Goal: Check status: Check status

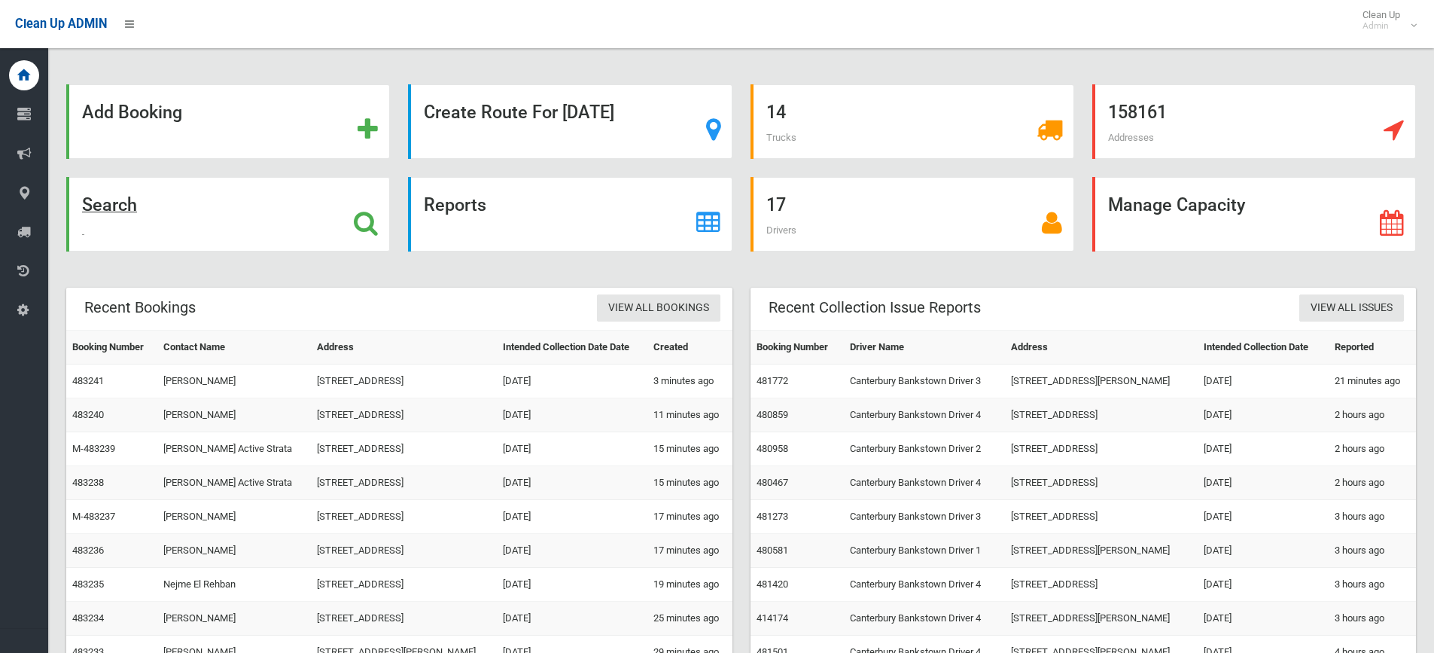
click at [371, 226] on icon at bounding box center [366, 223] width 24 height 26
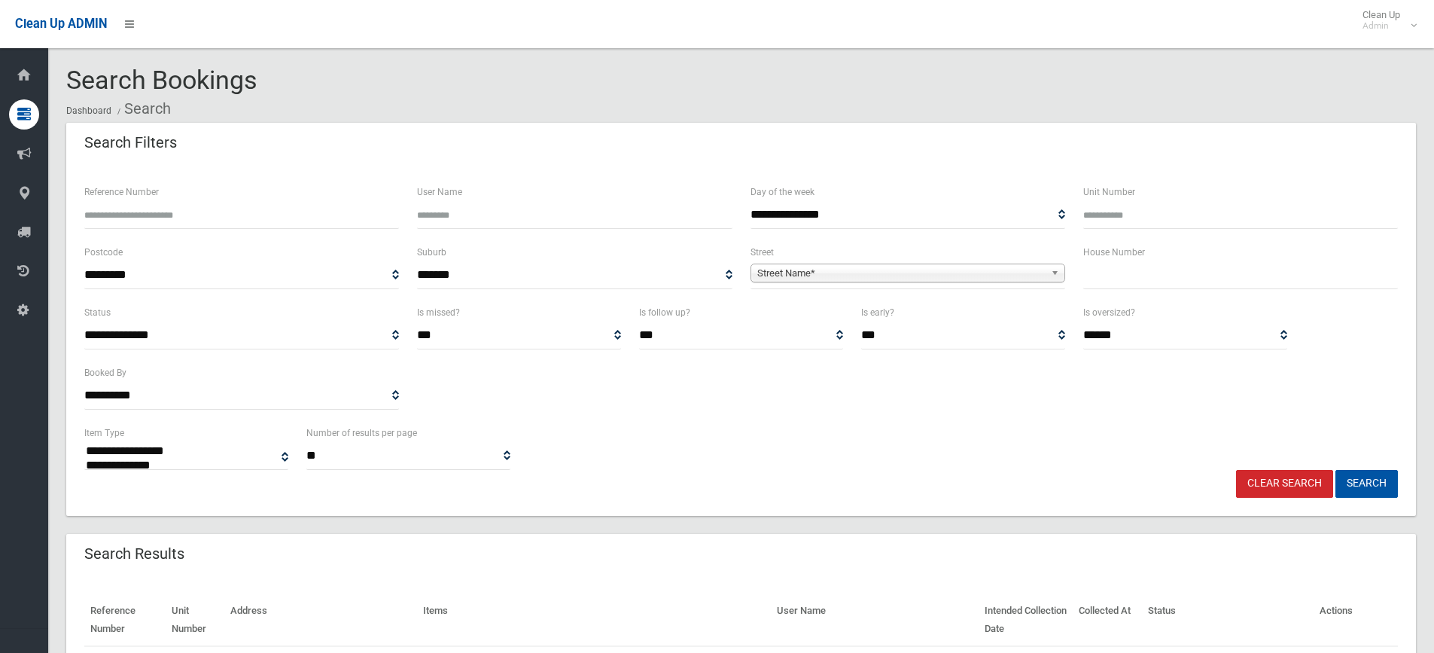
select select
click at [186, 207] on input "Reference Number" at bounding box center [241, 215] width 315 height 28
type input "******"
click at [1336, 470] on button "Search" at bounding box center [1367, 484] width 62 height 28
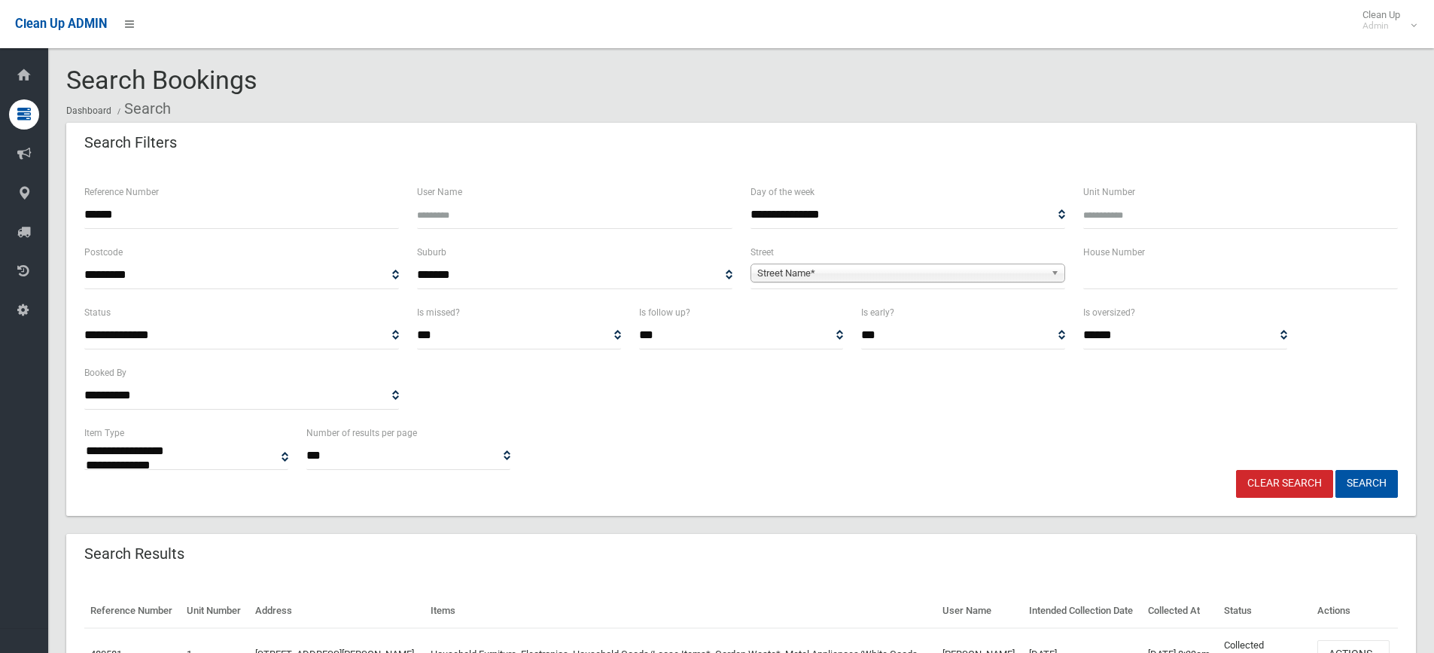
select select
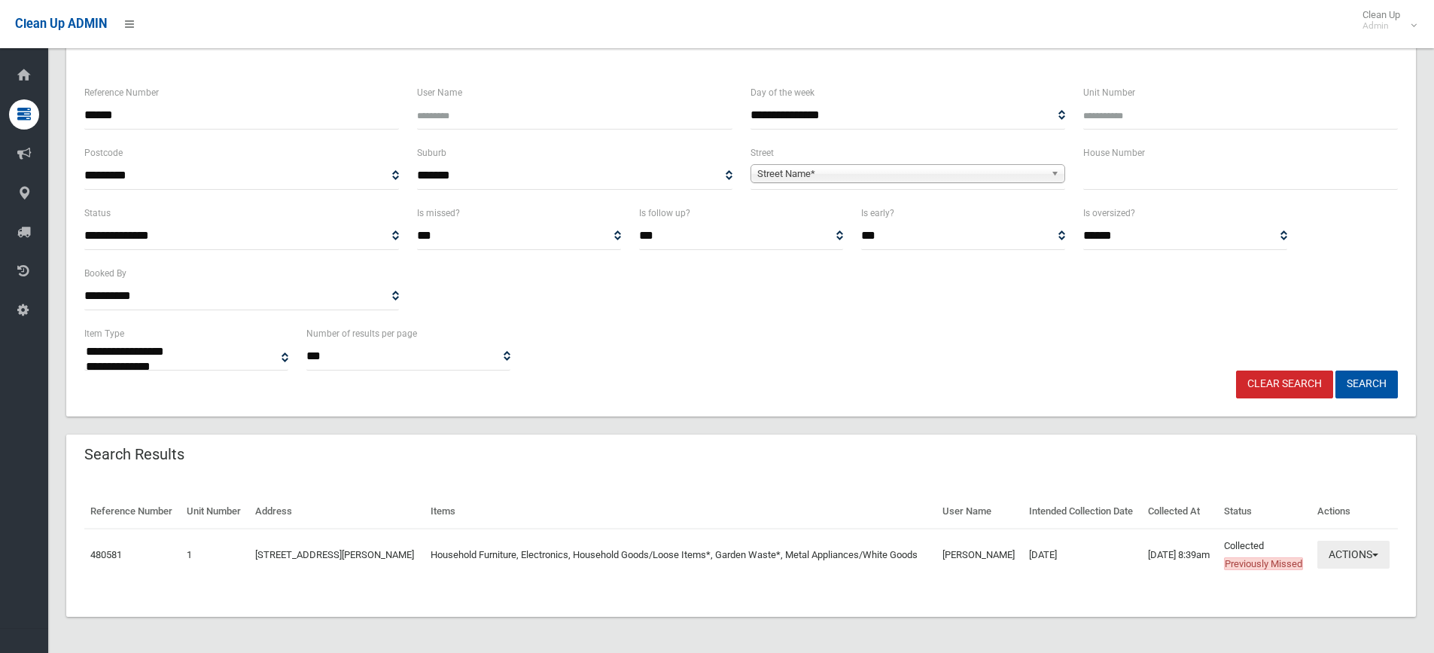
click at [1380, 544] on button "Actions" at bounding box center [1354, 555] width 72 height 28
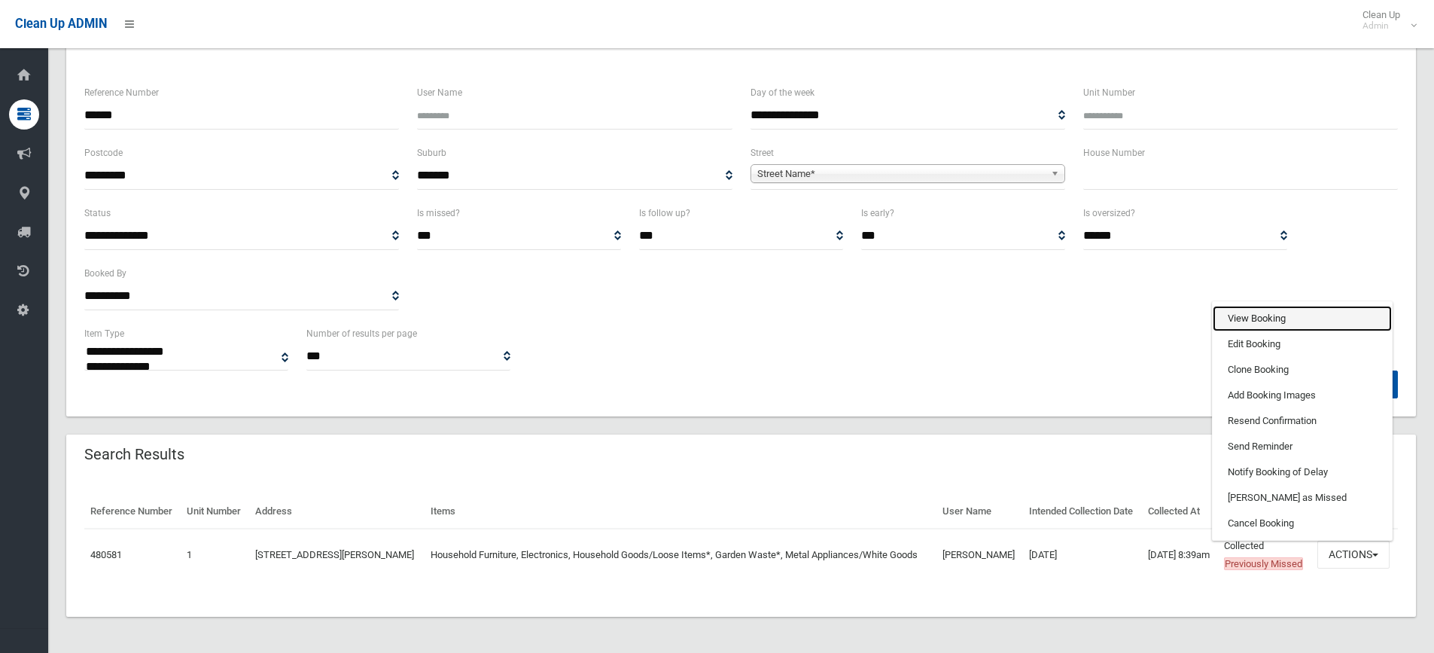
click at [1270, 306] on link "View Booking" at bounding box center [1302, 319] width 179 height 26
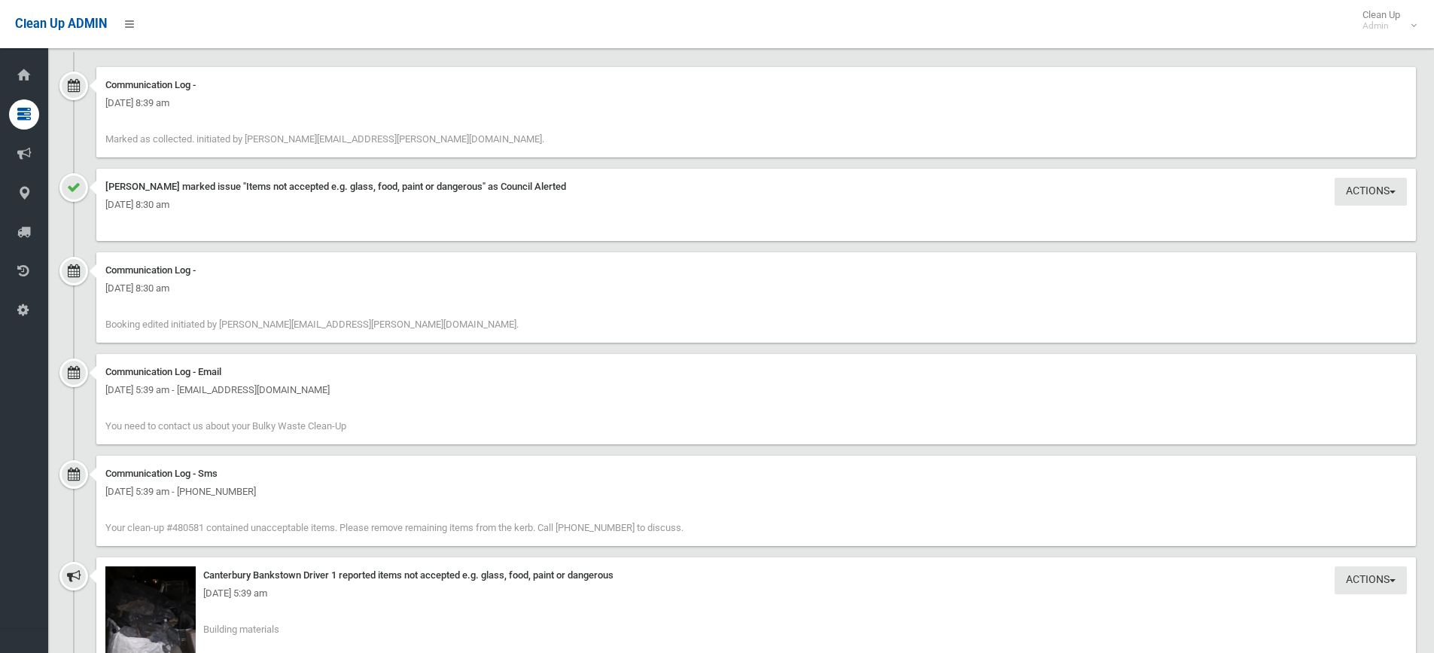
scroll to position [1430, 0]
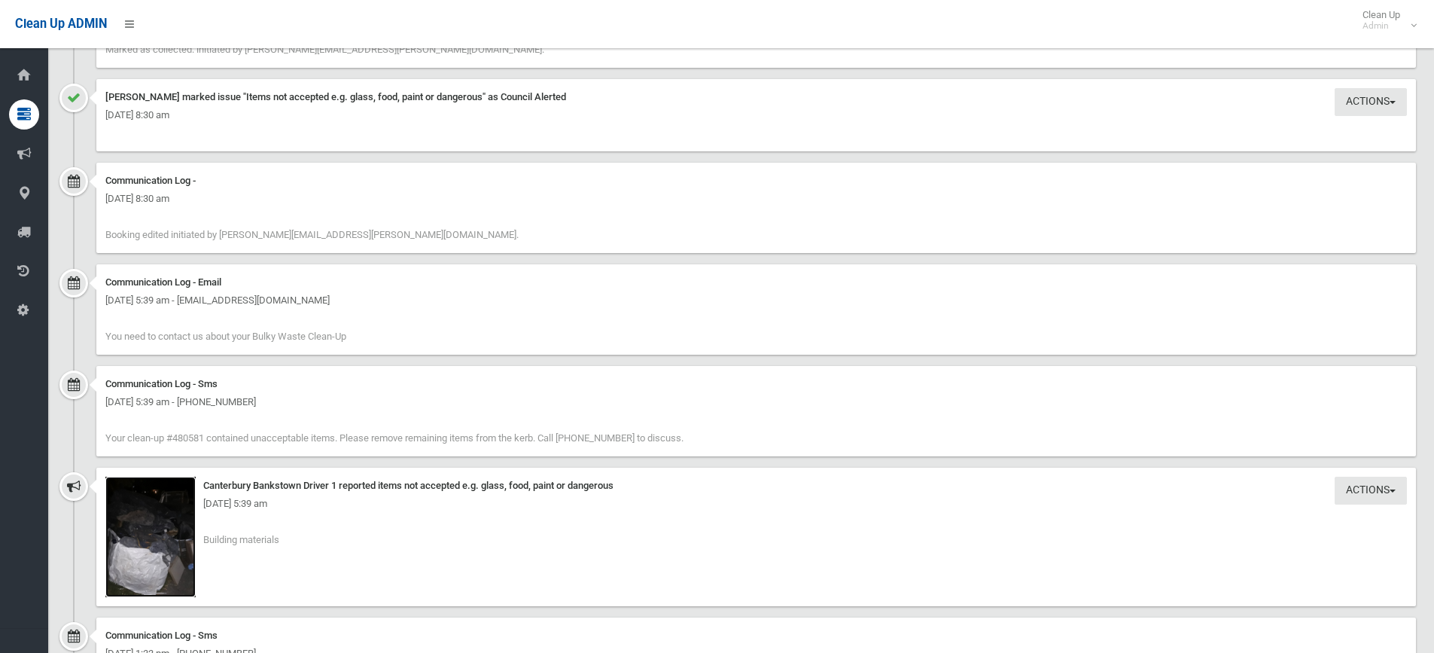
click at [181, 527] on img at bounding box center [150, 537] width 90 height 120
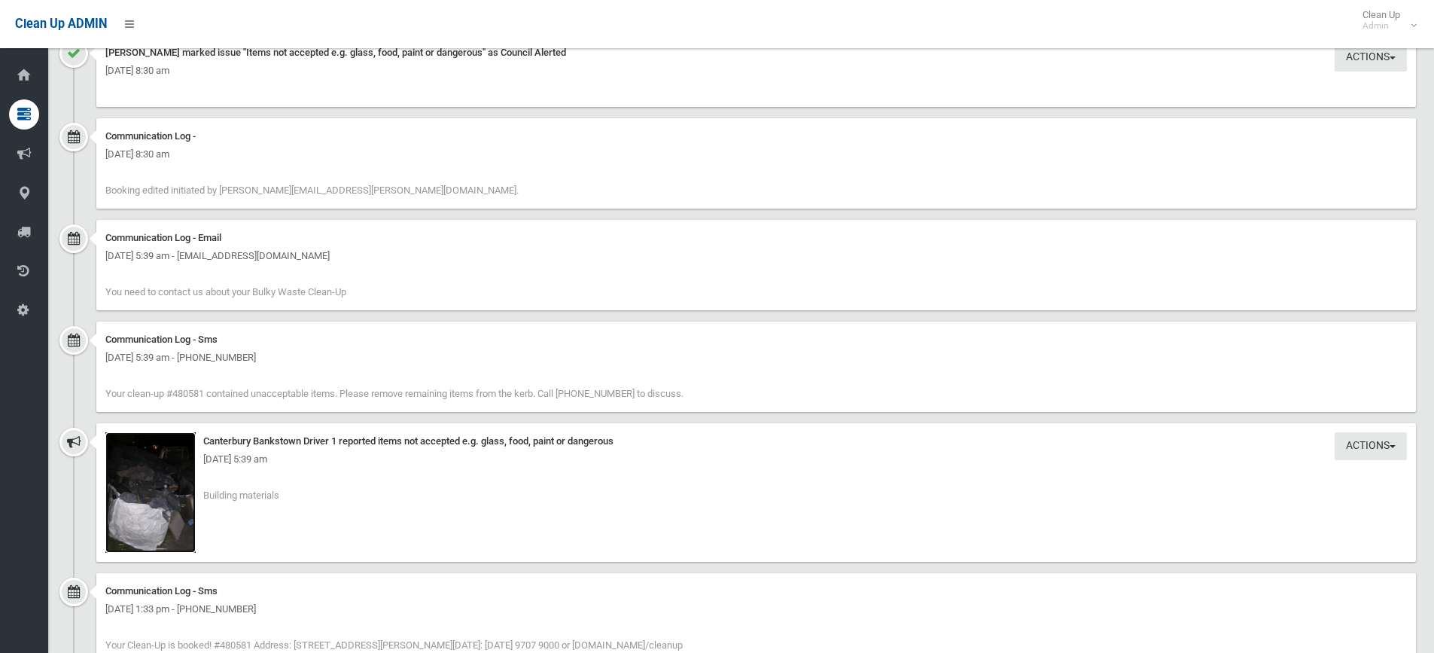
scroll to position [1483, 0]
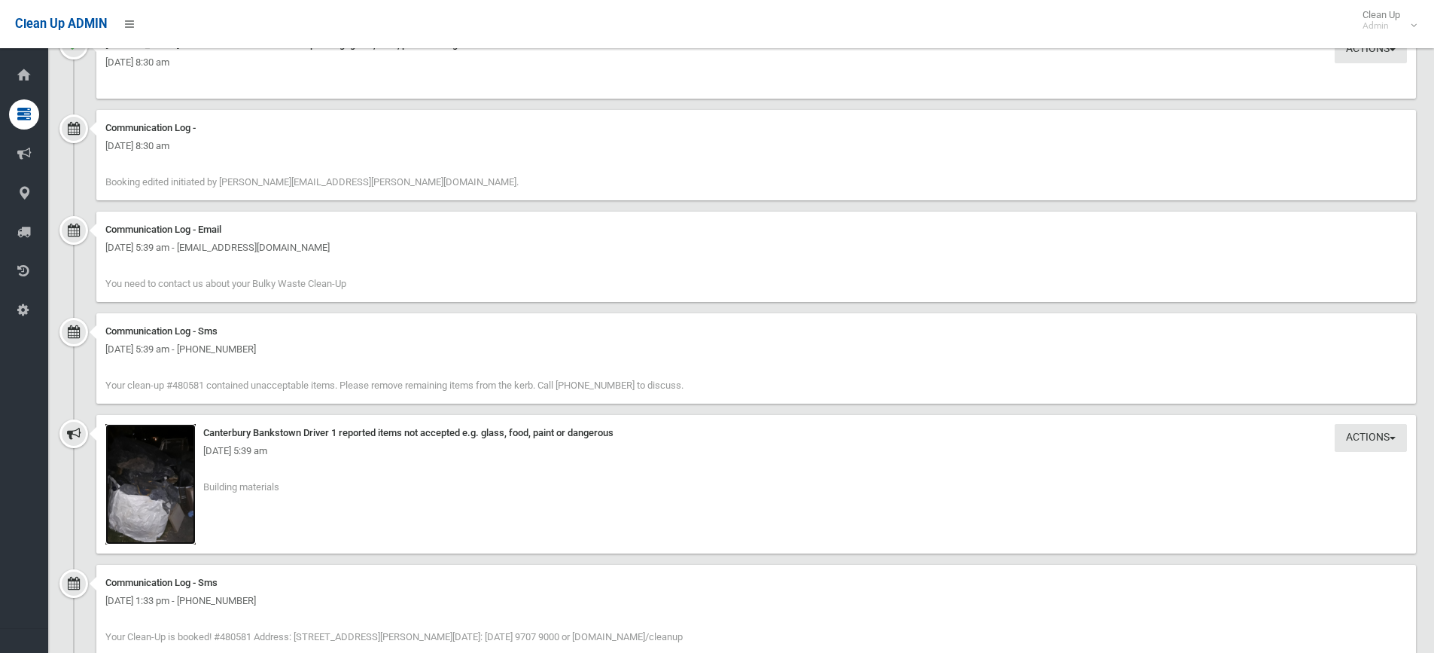
click at [147, 474] on img at bounding box center [150, 484] width 90 height 120
